Goal: Information Seeking & Learning: Find specific fact

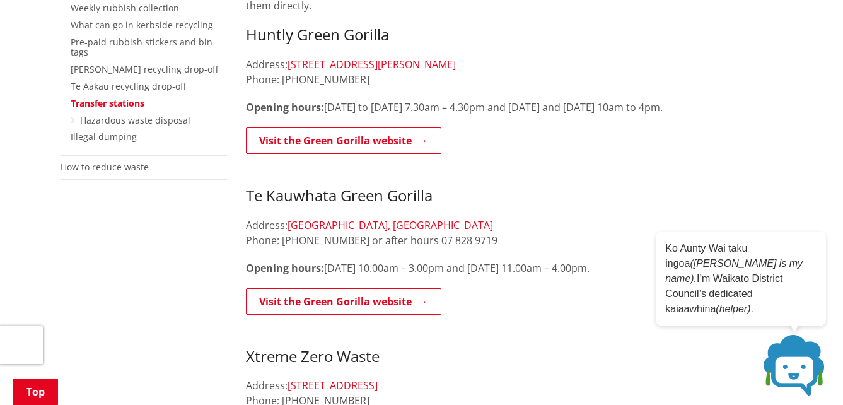
scroll to position [315, 0]
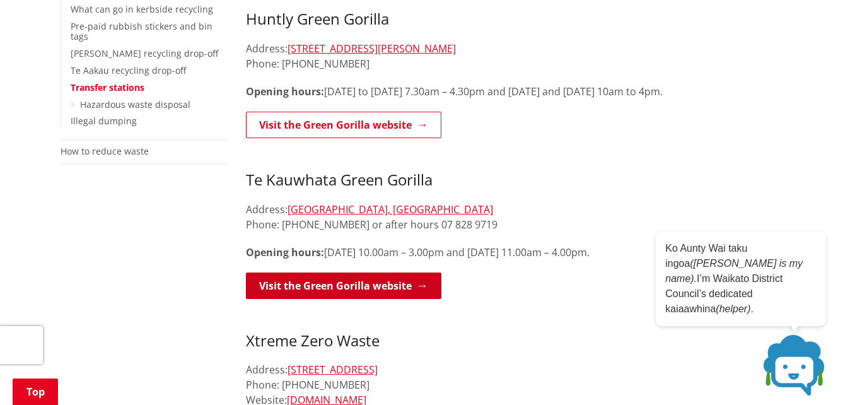
click at [363, 283] on link "Visit the Green Gorilla website" at bounding box center [343, 285] width 195 height 26
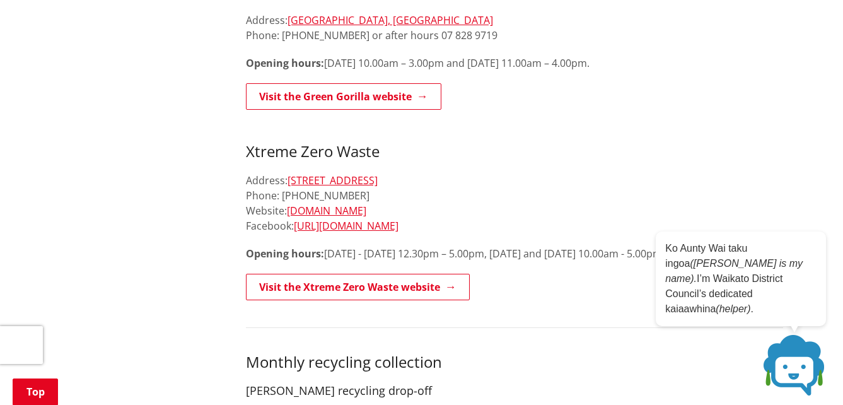
scroll to position [441, 0]
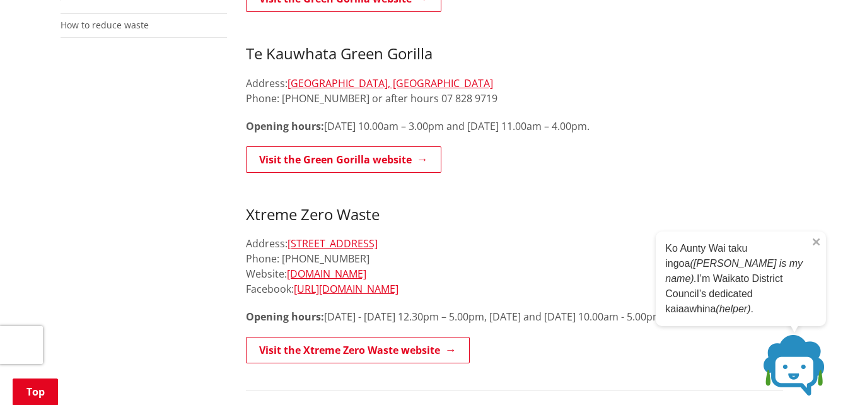
click at [750, 282] on p "Ko Aunty Wai taku ingoa (Aunty Wai is my name). I’m Waikato District Council’s …" at bounding box center [740, 279] width 151 height 76
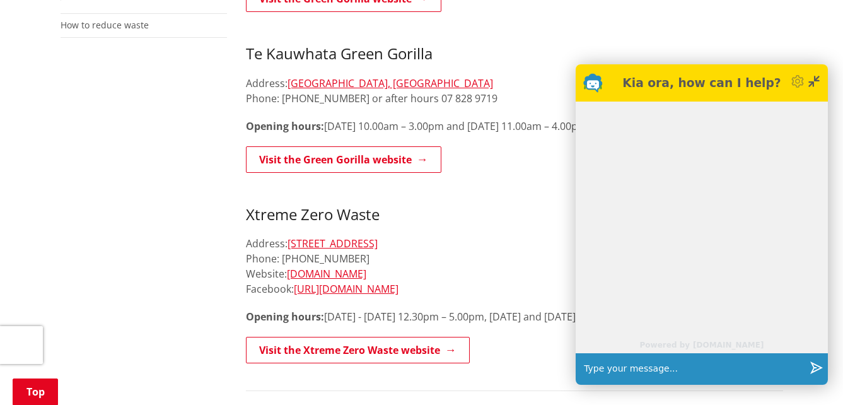
click at [683, 367] on input "text" at bounding box center [692, 369] width 226 height 32
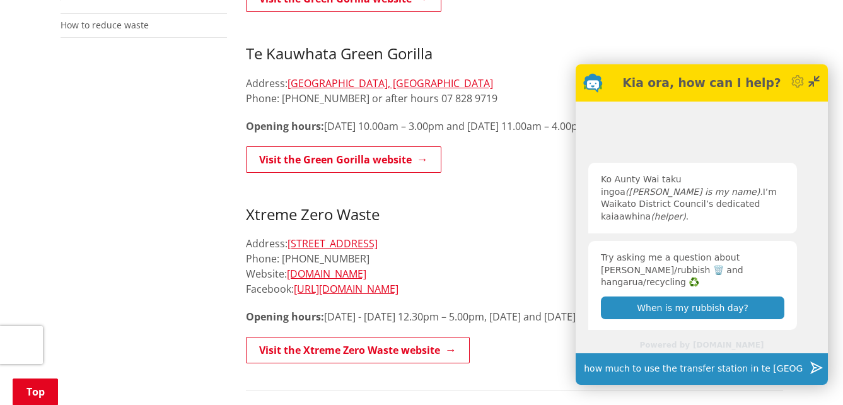
type input "how much to use the transfer station in te kauwhata"
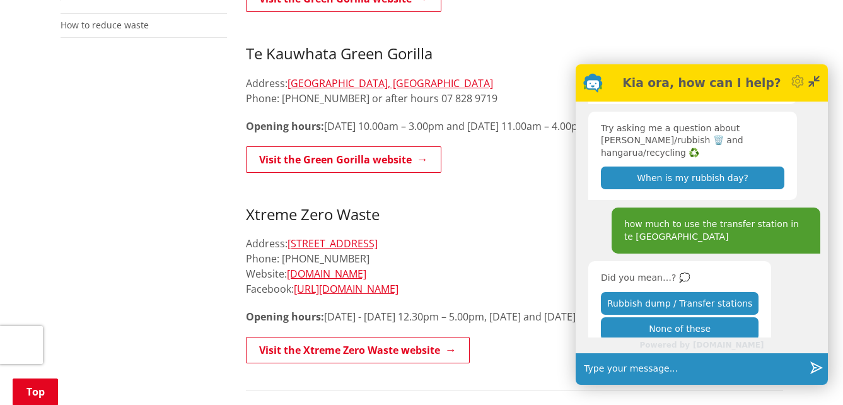
scroll to position [83, 0]
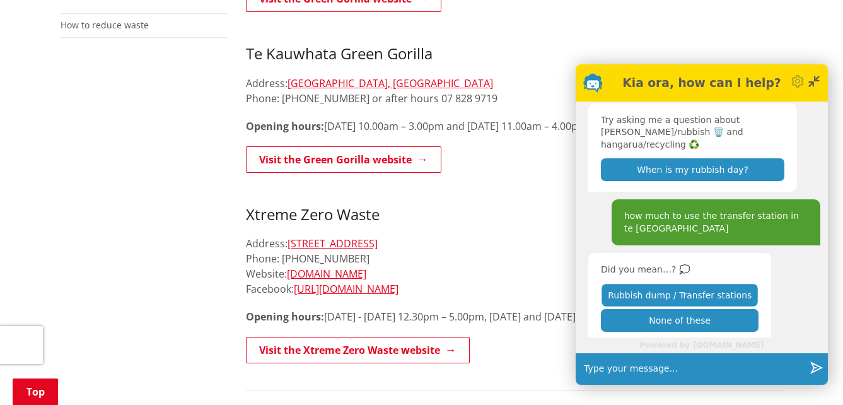
click at [683, 284] on button "Rubbish dump / Transfer stations" at bounding box center [680, 295] width 156 height 22
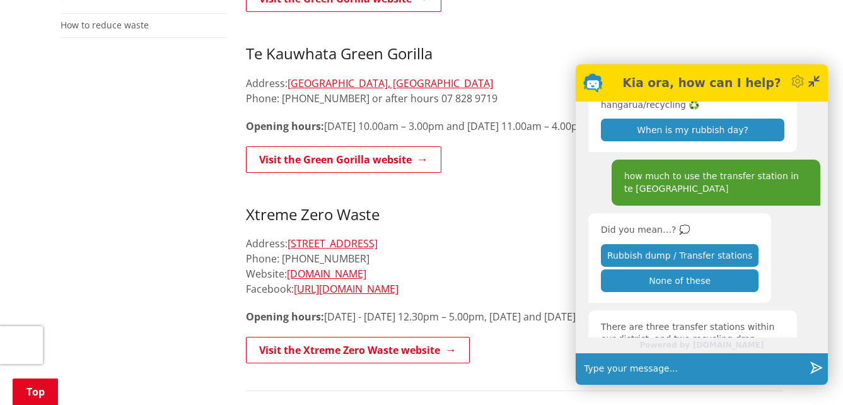
scroll to position [198, 0]
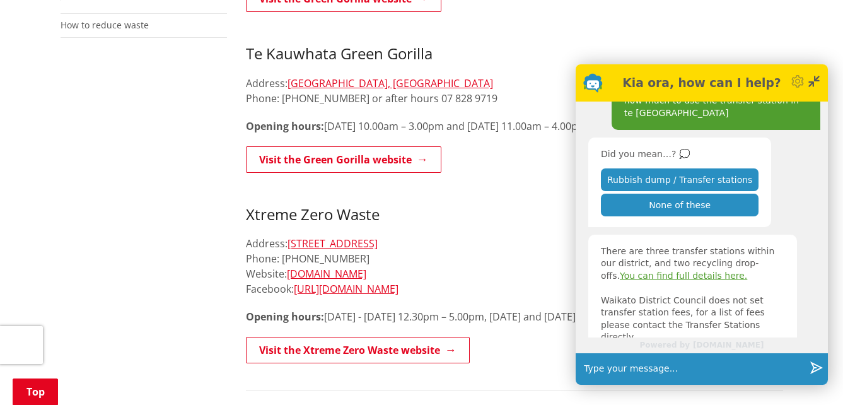
click at [652, 270] on link "You can find full details here." at bounding box center [683, 275] width 127 height 10
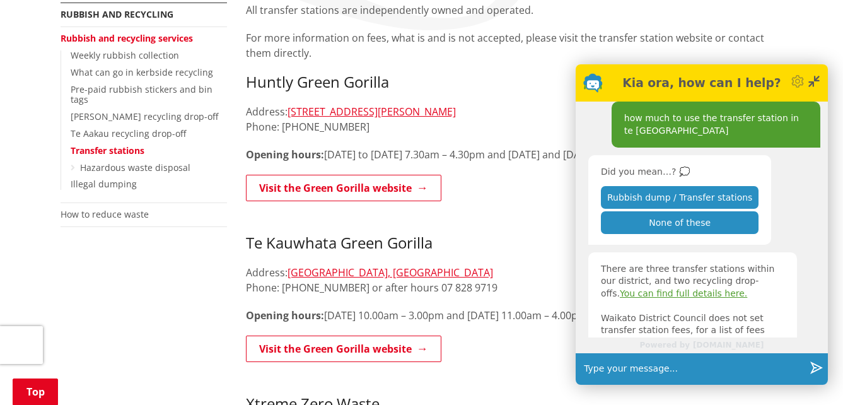
scroll to position [198, 0]
